Goal: Information Seeking & Learning: Learn about a topic

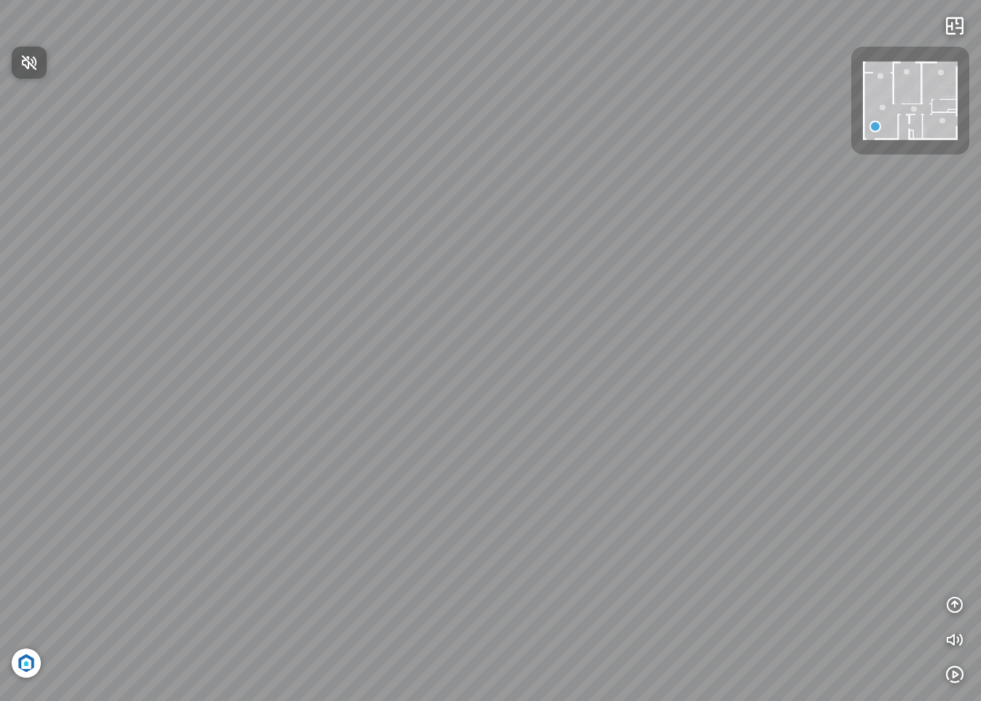
drag, startPoint x: 628, startPoint y: 452, endPoint x: 537, endPoint y: 414, distance: 98.0
click at [528, 418] on div at bounding box center [490, 350] width 981 height 701
drag, startPoint x: 615, startPoint y: 388, endPoint x: 297, endPoint y: 348, distance: 321.1
click at [297, 348] on div at bounding box center [490, 350] width 981 height 701
drag, startPoint x: 521, startPoint y: 422, endPoint x: 209, endPoint y: 382, distance: 315.4
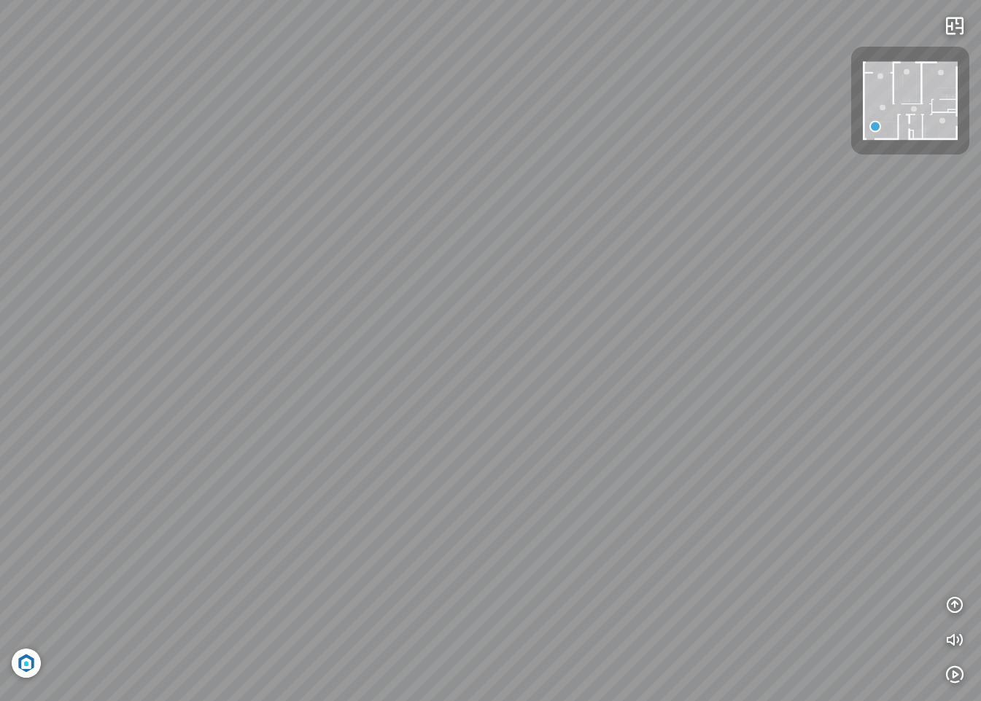
click at [198, 383] on div at bounding box center [490, 350] width 981 height 701
drag, startPoint x: 594, startPoint y: 390, endPoint x: 214, endPoint y: 383, distance: 379.9
click at [214, 383] on div at bounding box center [490, 350] width 981 height 701
drag, startPoint x: 474, startPoint y: 380, endPoint x: 935, endPoint y: 379, distance: 461.5
click at [813, 376] on div at bounding box center [490, 350] width 981 height 701
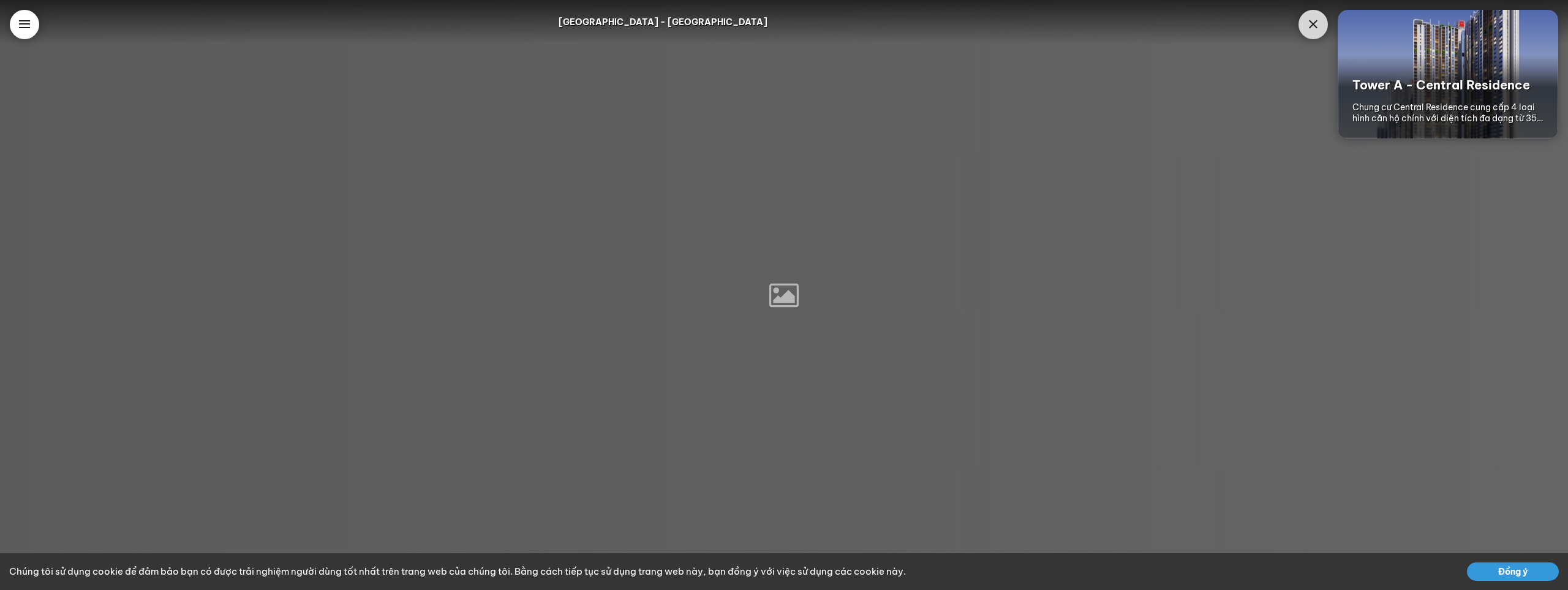
click at [1508, 574] on button "Đồng ý" at bounding box center [1512, 572] width 92 height 18
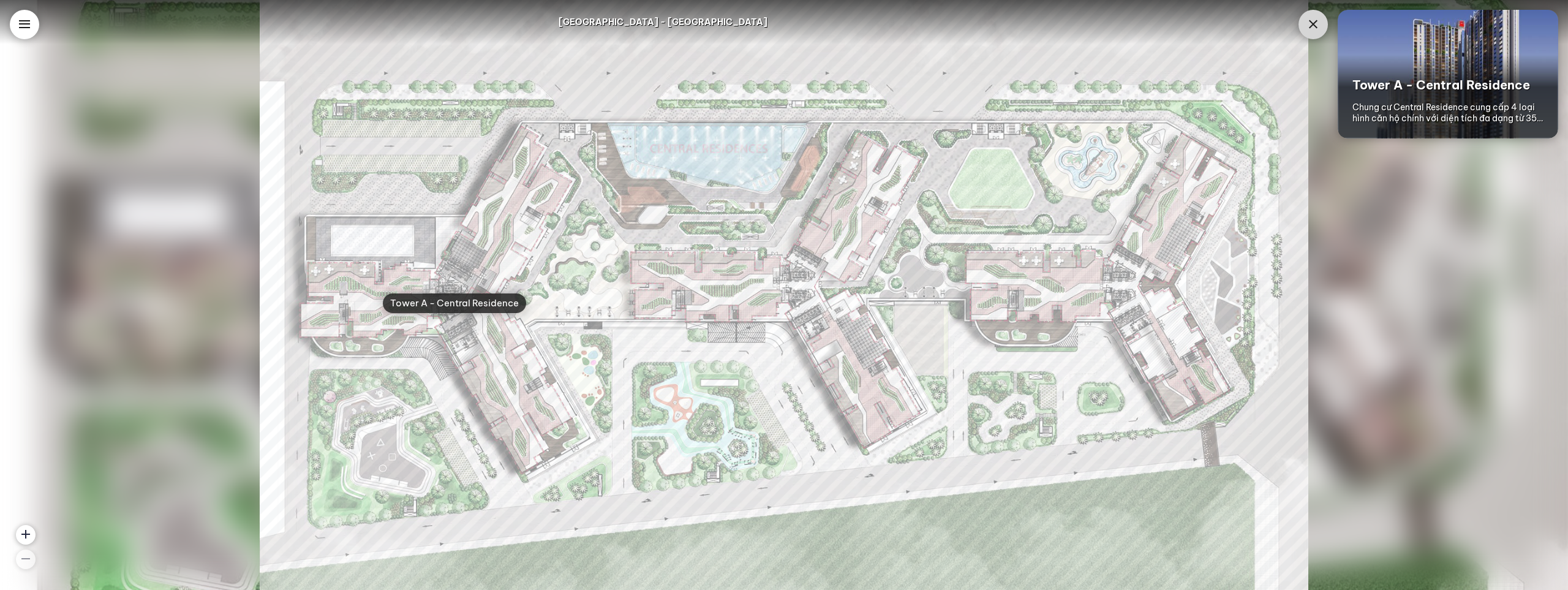
click at [1409, 106] on div "Chung cư Central Residence cung cấp 4 loại hình căn hộ chính với diện tích đa d…" at bounding box center [1447, 113] width 191 height 22
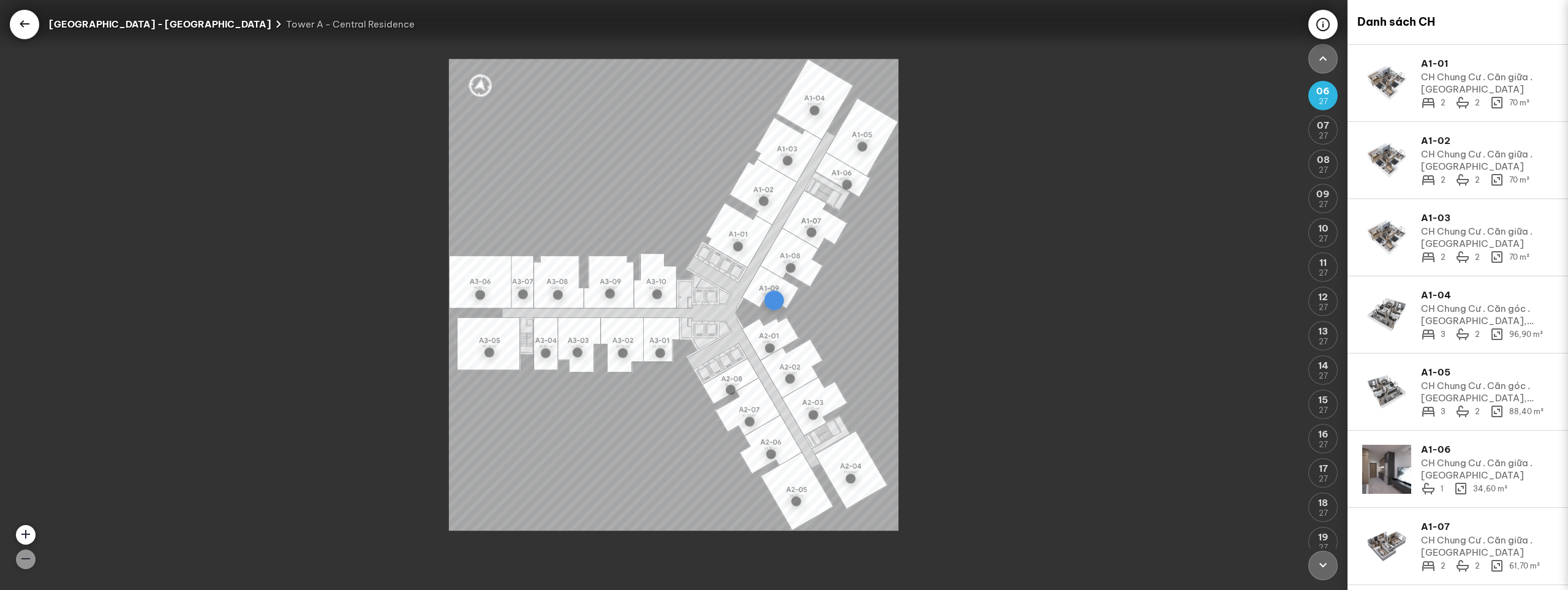
click at [774, 306] on div at bounding box center [774, 300] width 19 height 19
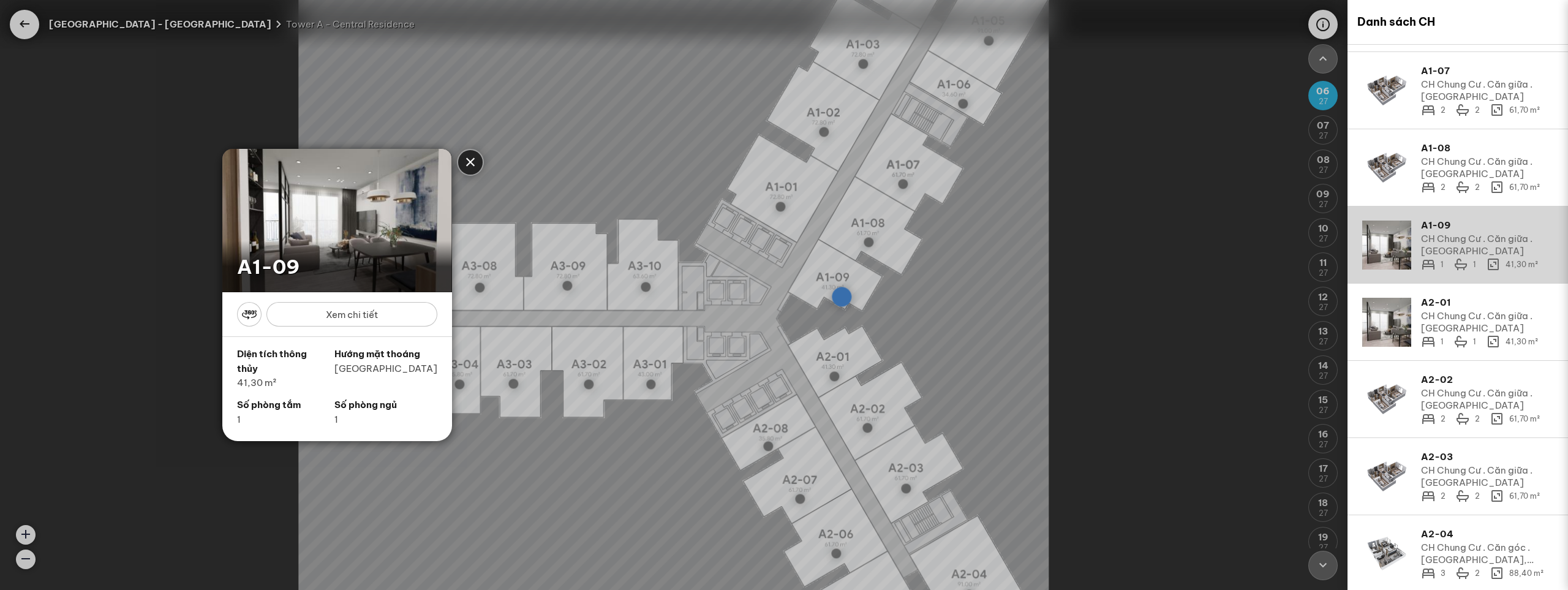
scroll to position [573, 0]
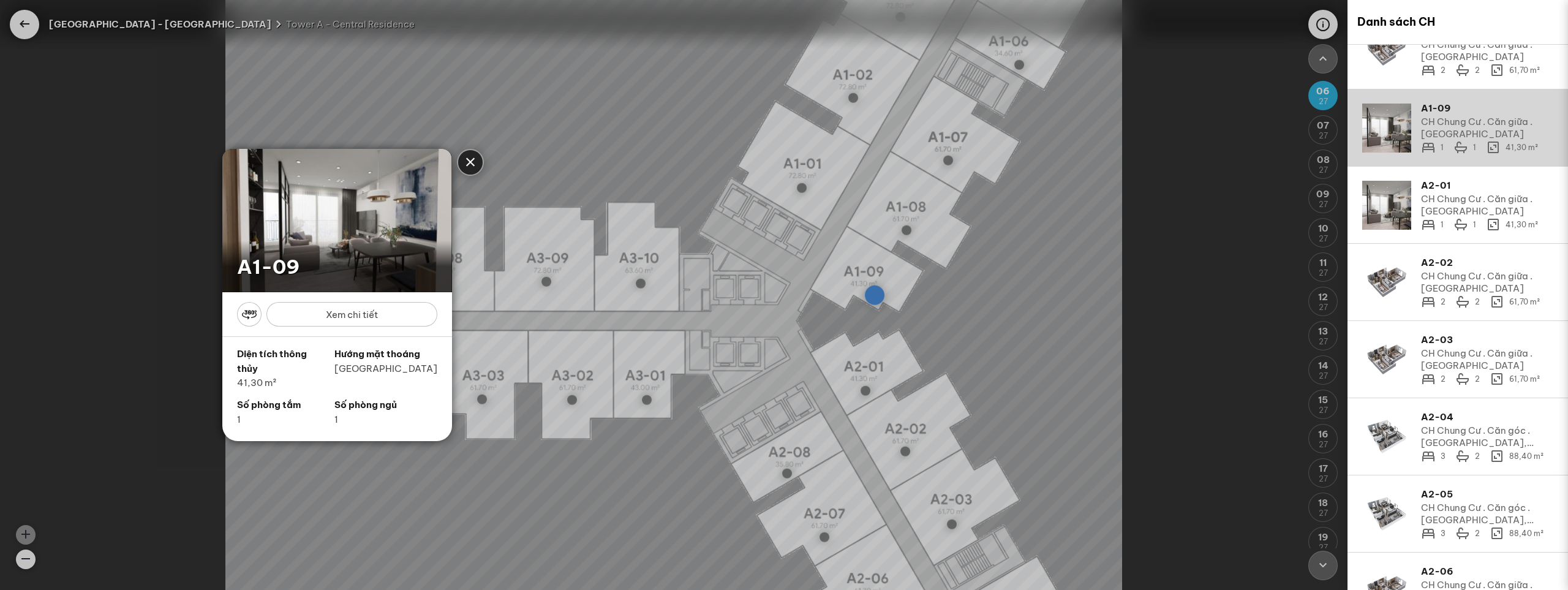
click at [391, 316] on div "Xem chi tiết" at bounding box center [351, 313] width 170 height 24
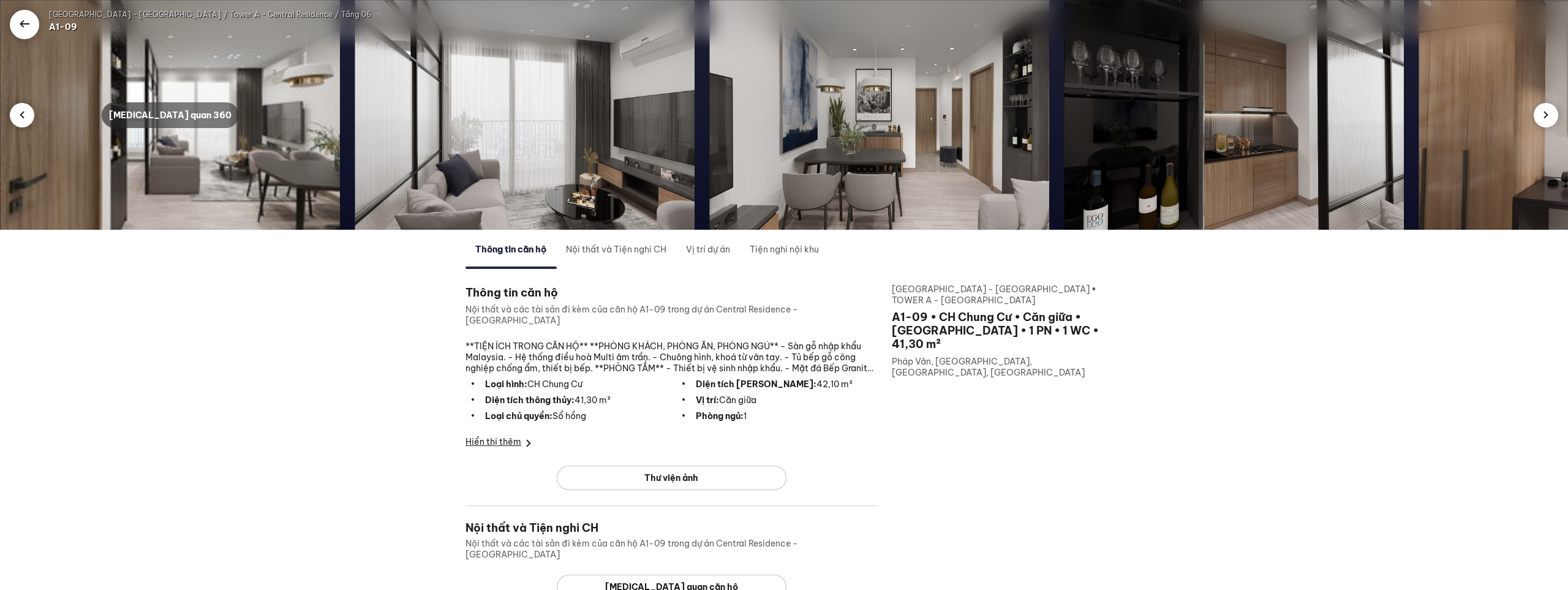
click at [162, 108] on div "Tham quan 360" at bounding box center [170, 115] width 137 height 26
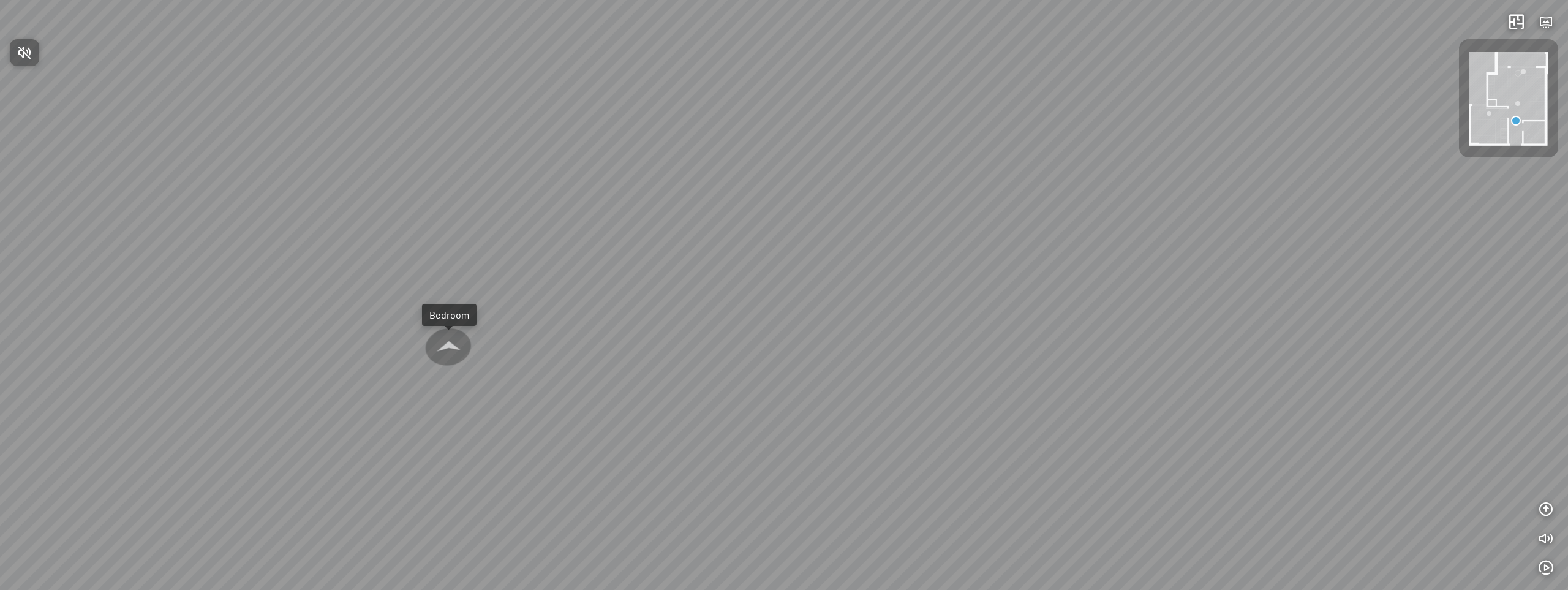
drag, startPoint x: 880, startPoint y: 405, endPoint x: 1141, endPoint y: 315, distance: 276.1
click at [1141, 315] on div at bounding box center [784, 295] width 1568 height 590
drag, startPoint x: 884, startPoint y: 306, endPoint x: 691, endPoint y: 279, distance: 194.9
click at [645, 280] on div "Bedroom" at bounding box center [784, 295] width 1568 height 590
drag, startPoint x: 931, startPoint y: 303, endPoint x: 733, endPoint y: 292, distance: 198.3
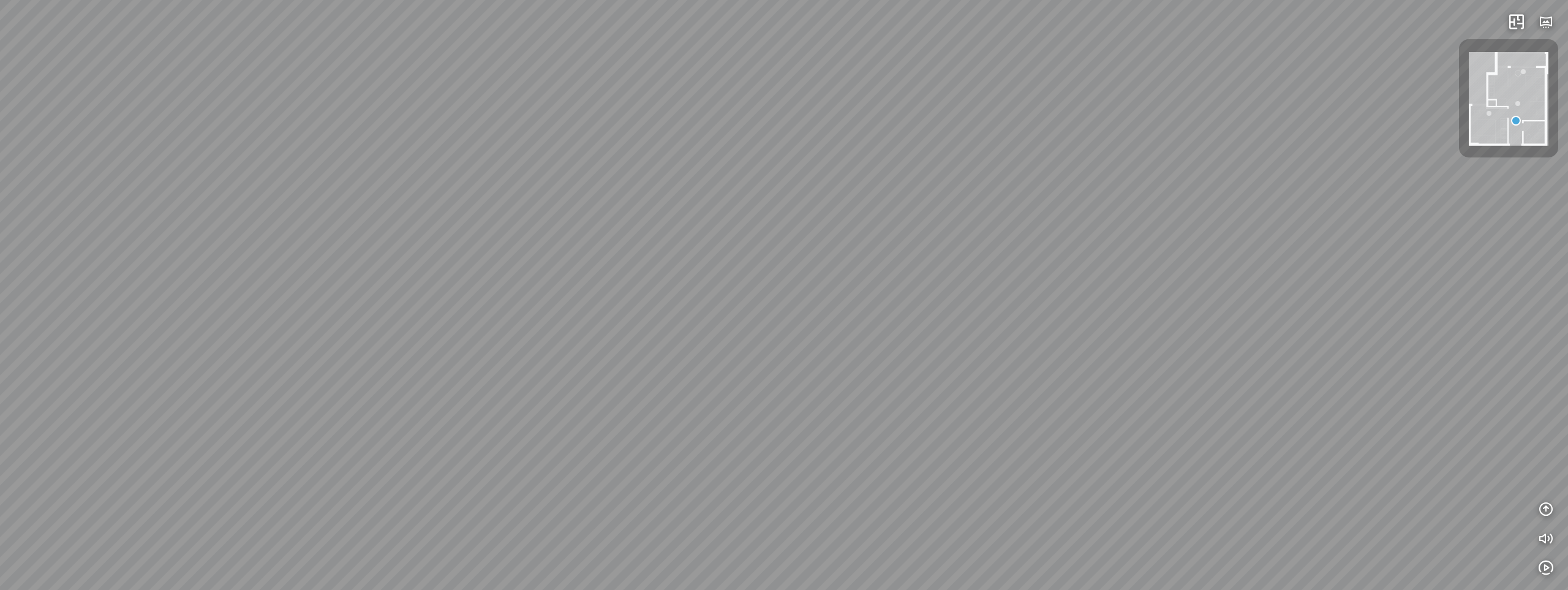
click at [412, 269] on div "Bedroom" at bounding box center [784, 295] width 1568 height 590
drag, startPoint x: 995, startPoint y: 313, endPoint x: 539, endPoint y: 325, distance: 456.2
click at [551, 325] on div "Bedroom" at bounding box center [784, 295] width 1568 height 590
drag, startPoint x: 829, startPoint y: 319, endPoint x: 521, endPoint y: 303, distance: 308.4
click at [521, 303] on div "Bedroom" at bounding box center [784, 295] width 1568 height 590
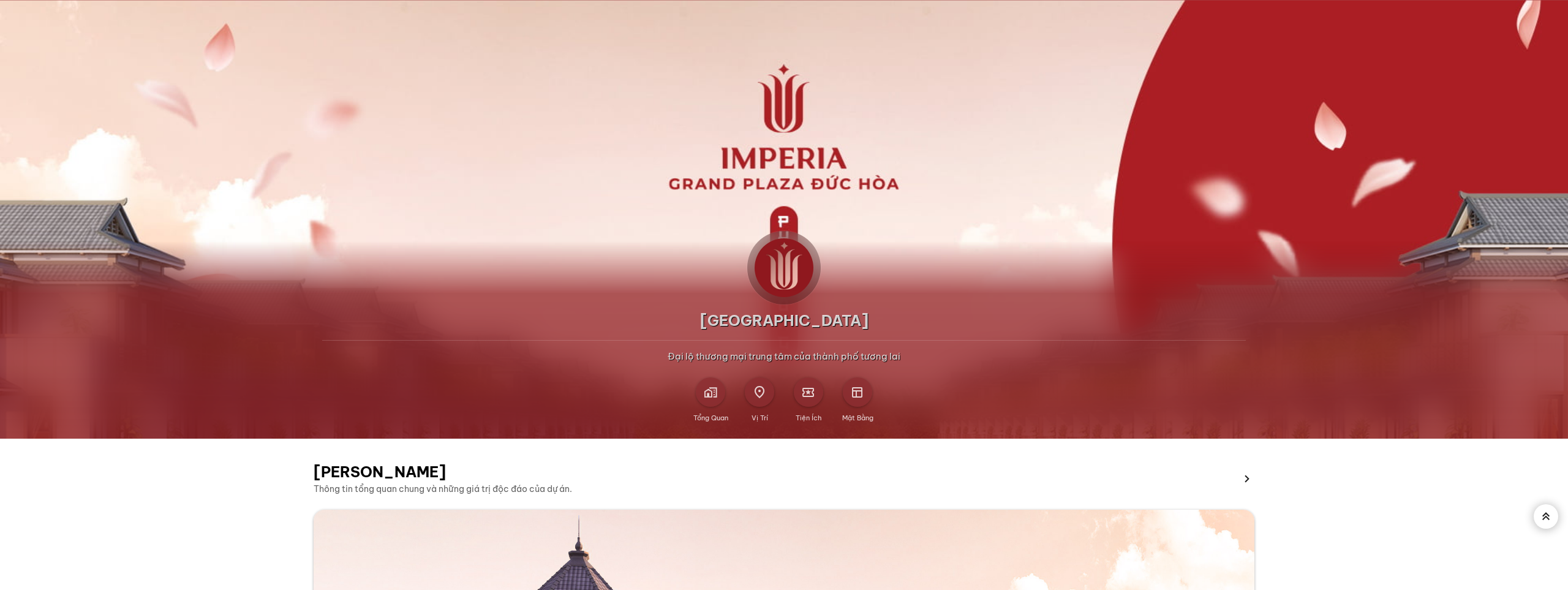
scroll to position [184, 0]
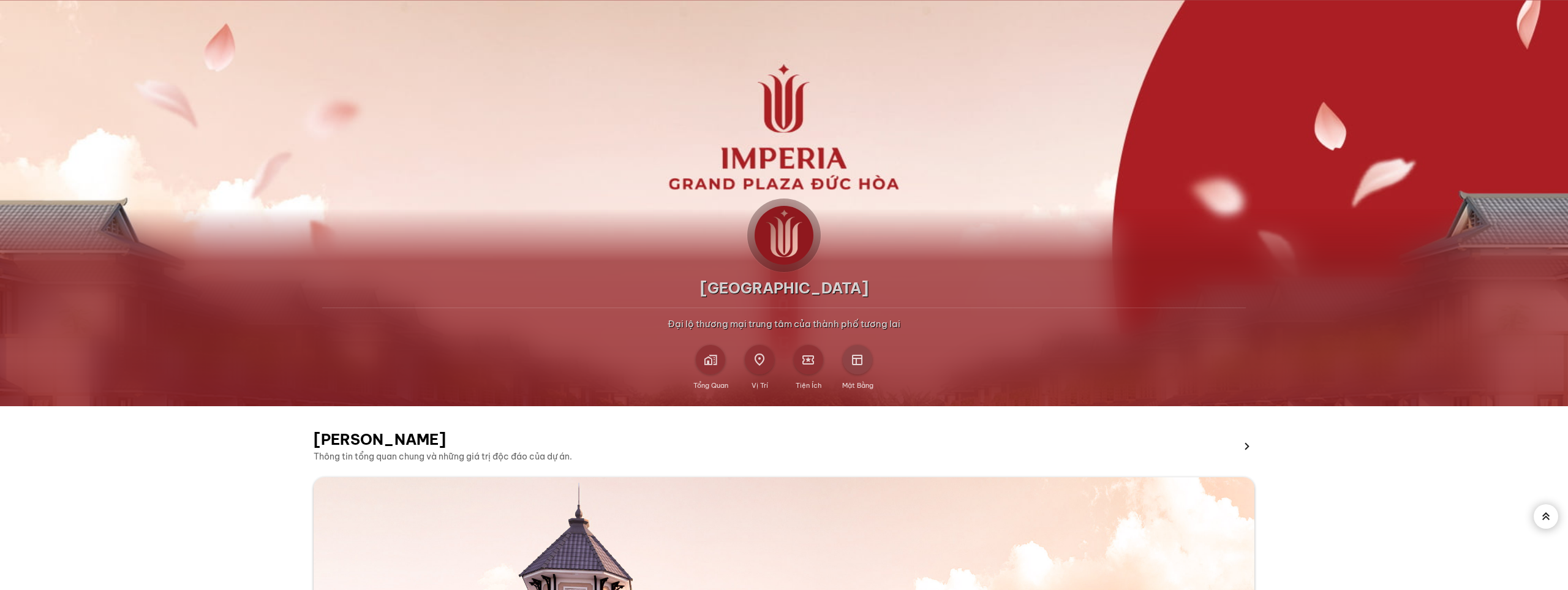
click at [863, 364] on span at bounding box center [857, 359] width 11 height 11
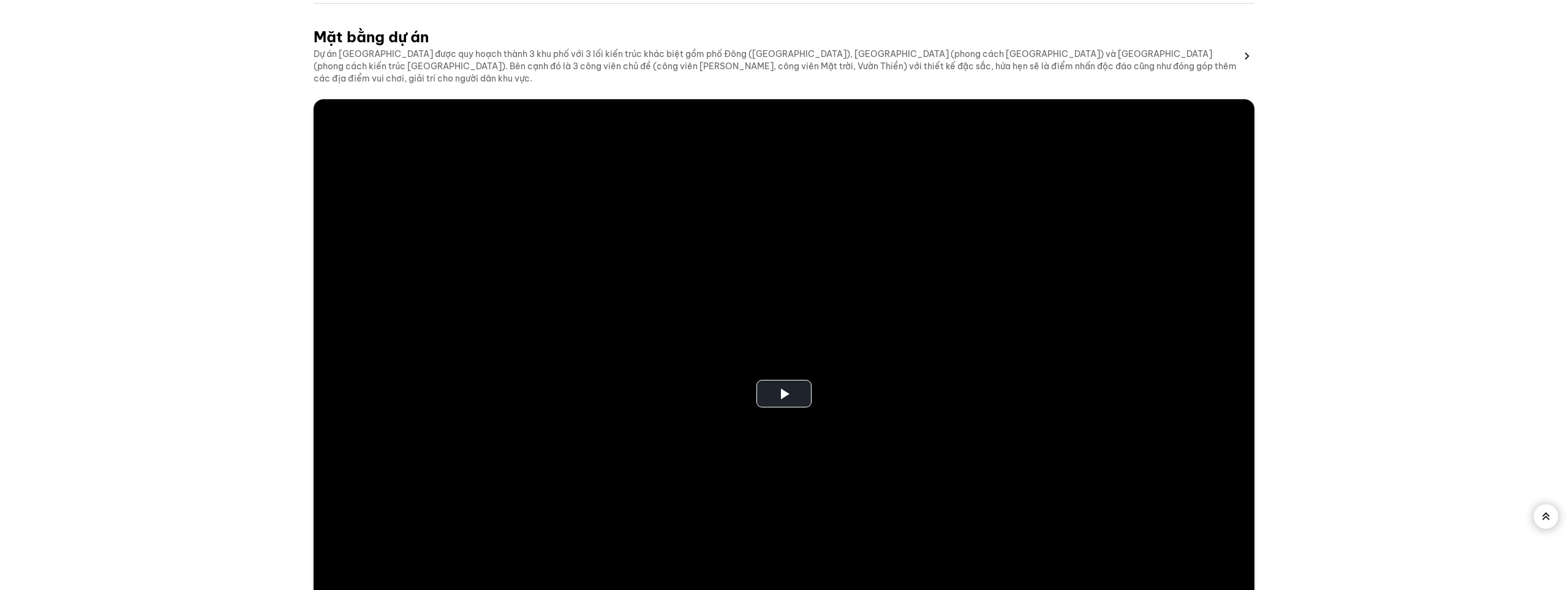
scroll to position [3448, 0]
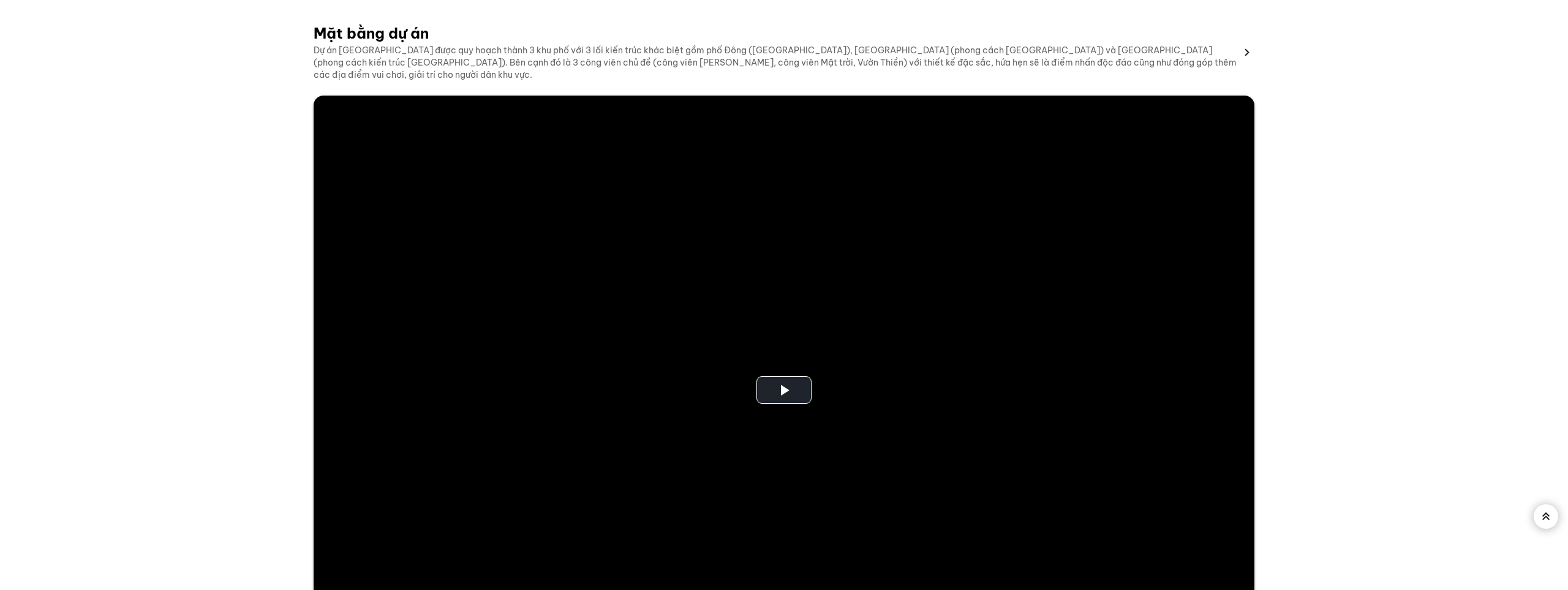
click at [896, 368] on div at bounding box center [784, 390] width 941 height 588
click at [1185, 52] on div "Dự án [GEOGRAPHIC_DATA] được quy hoạch thành 3 khu phố với 3 lối kiến trúc khác…" at bounding box center [776, 62] width 926 height 37
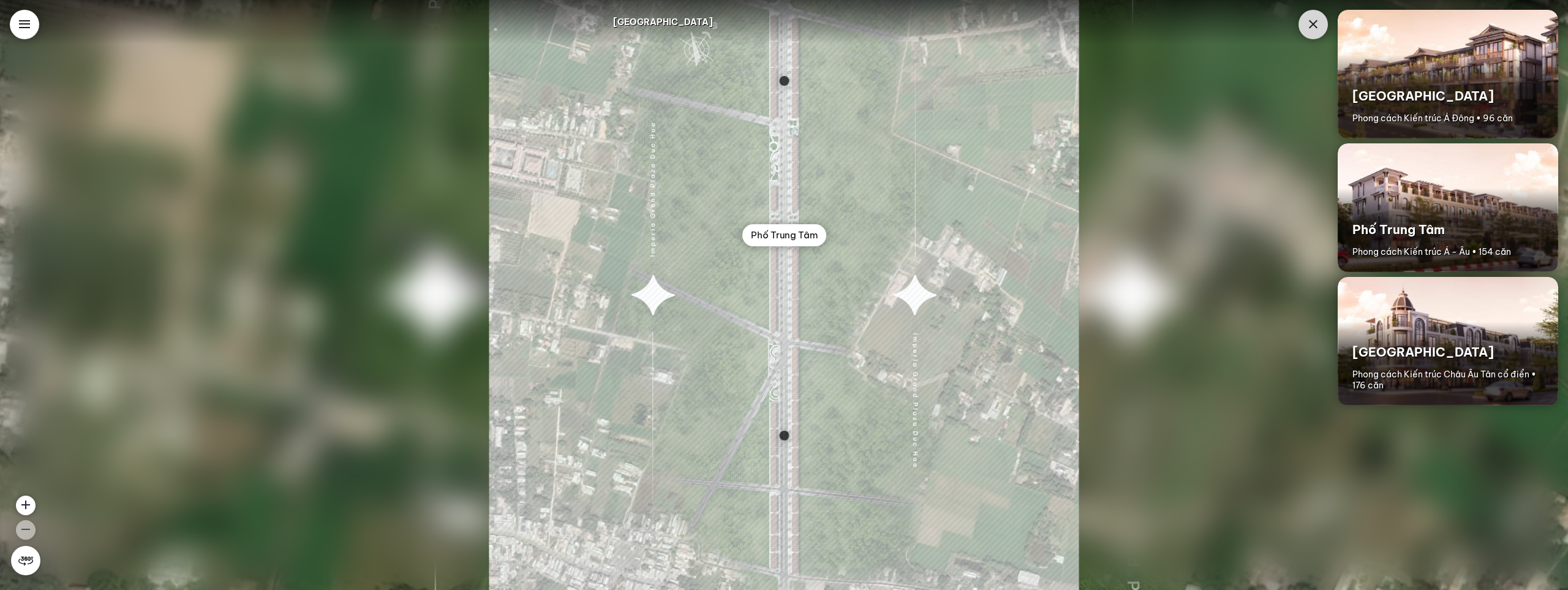
click at [800, 232] on div "Phố Trung Tâm" at bounding box center [784, 235] width 84 height 22
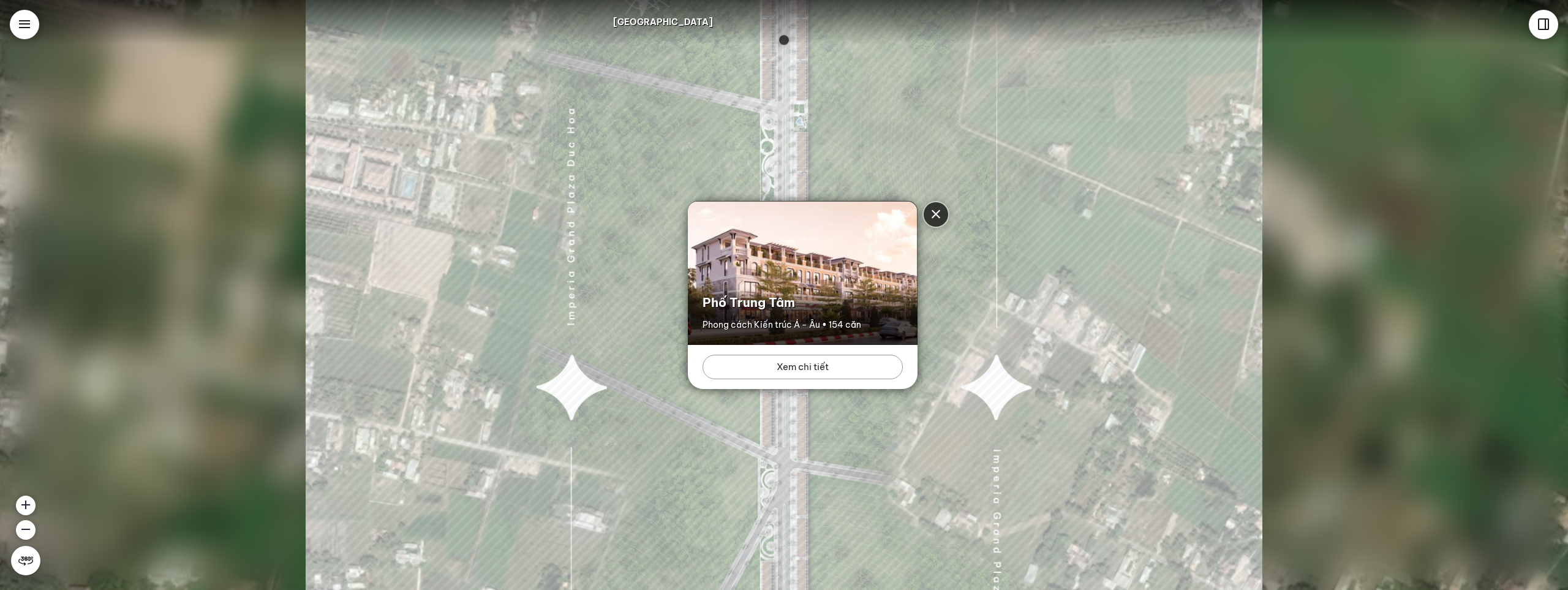
click at [815, 366] on div "Xem chi tiết" at bounding box center [802, 366] width 200 height 24
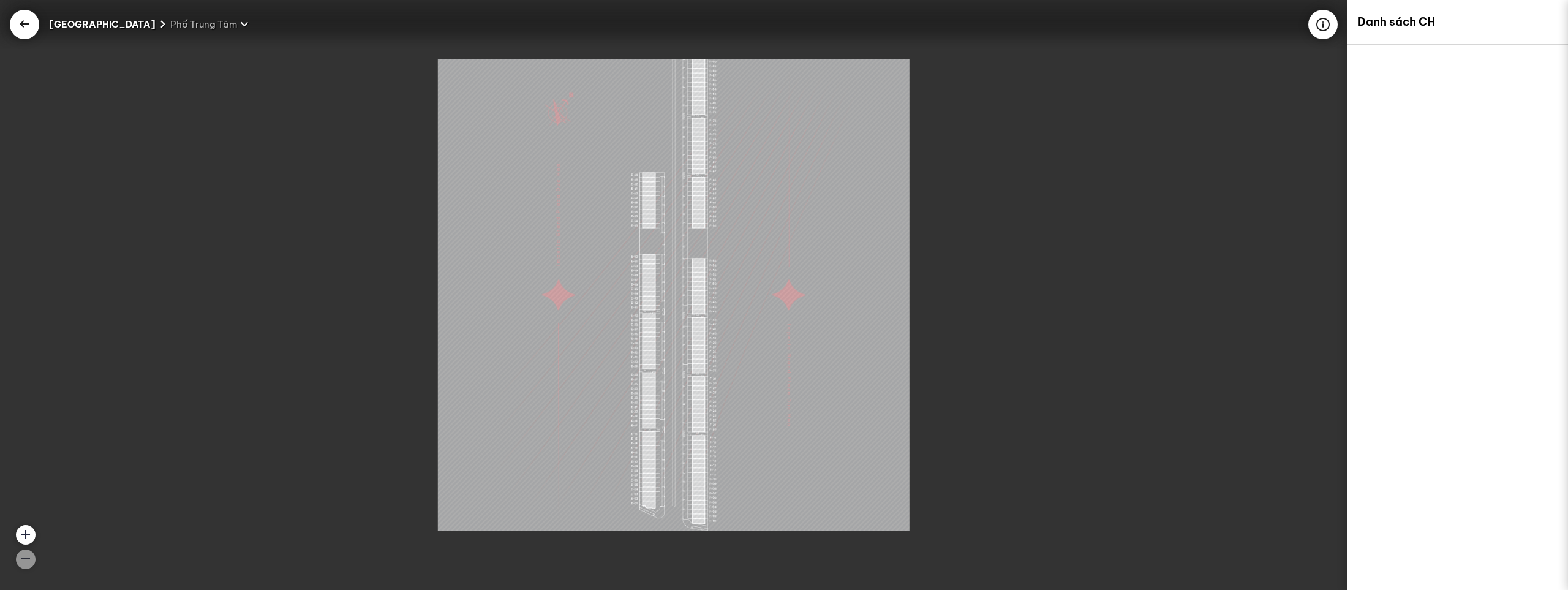
click at [26, 22] on icon at bounding box center [24, 24] width 14 height 14
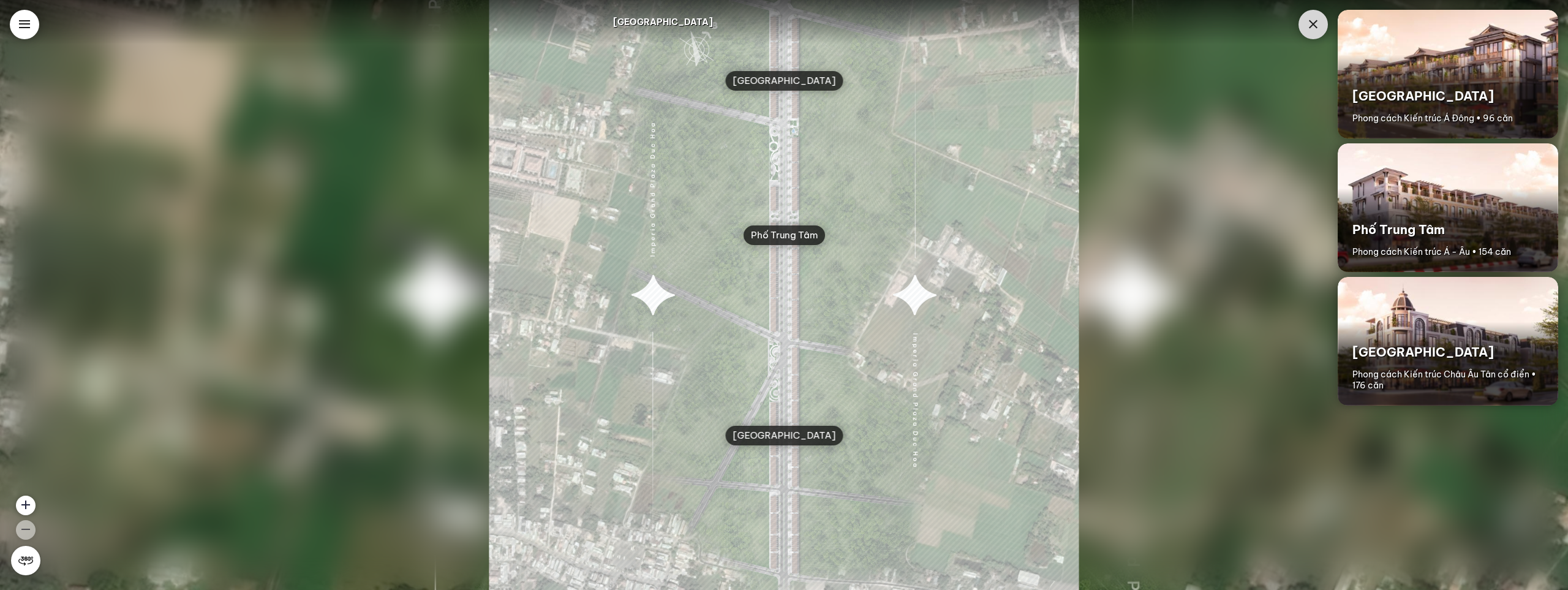
click at [1445, 71] on div "[GEOGRAPHIC_DATA] cách Kiến trúc Á Đông • 96 căn" at bounding box center [1447, 103] width 220 height 72
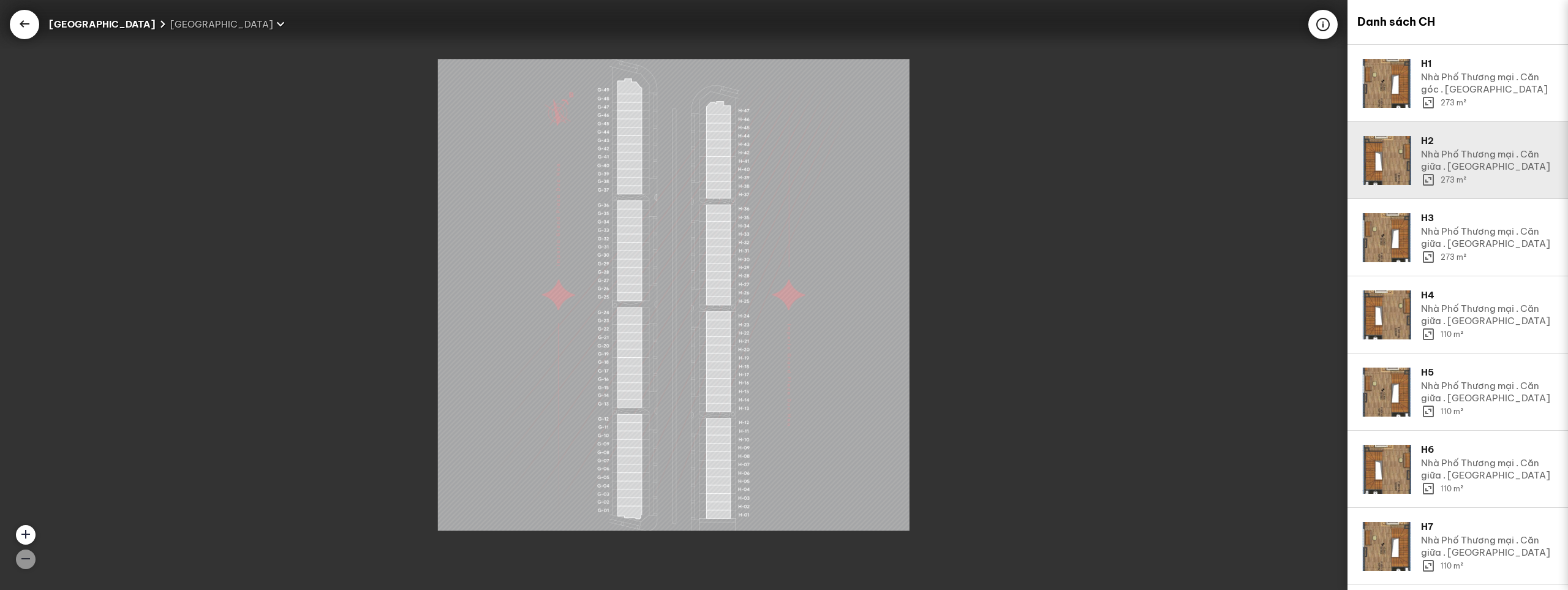
click at [1447, 163] on div "Nhà Phố Thương mại . Căn giữa . [GEOGRAPHIC_DATA]" at bounding box center [1487, 160] width 132 height 24
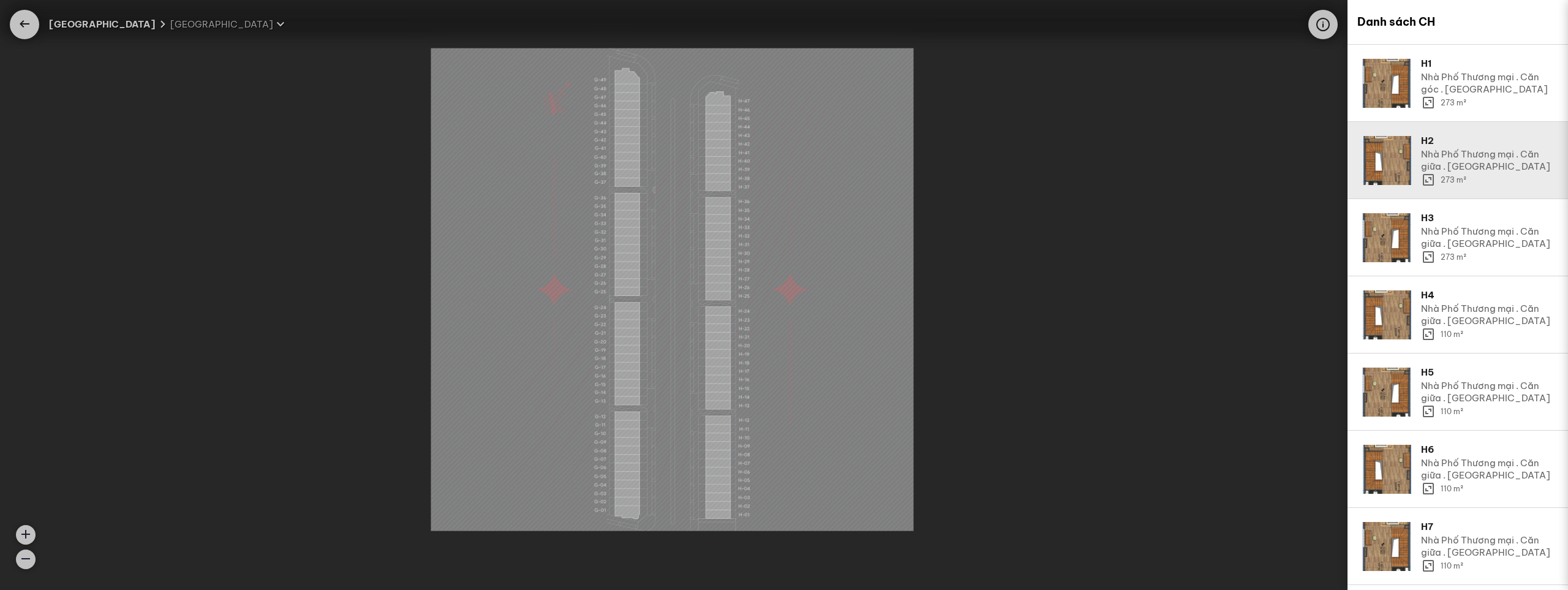
scroll to position [33, 0]
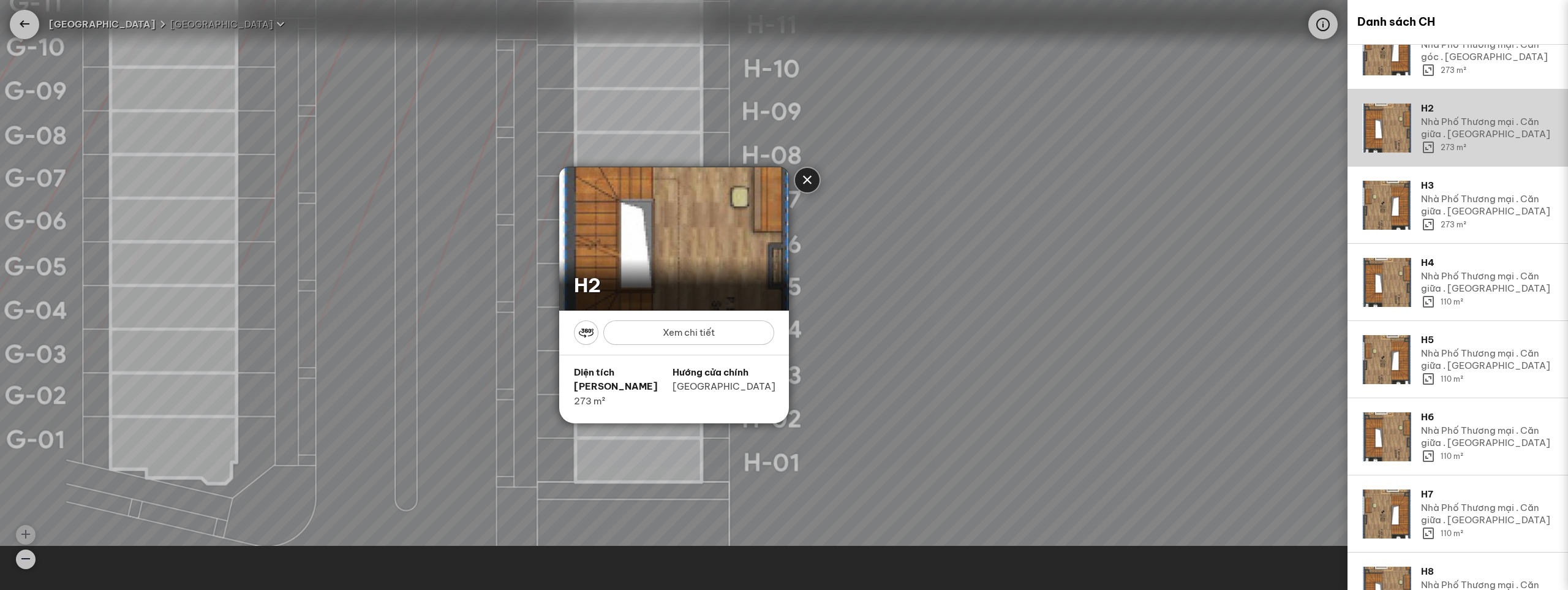
click at [583, 343] on div at bounding box center [585, 332] width 24 height 24
